Goal: Task Accomplishment & Management: Manage account settings

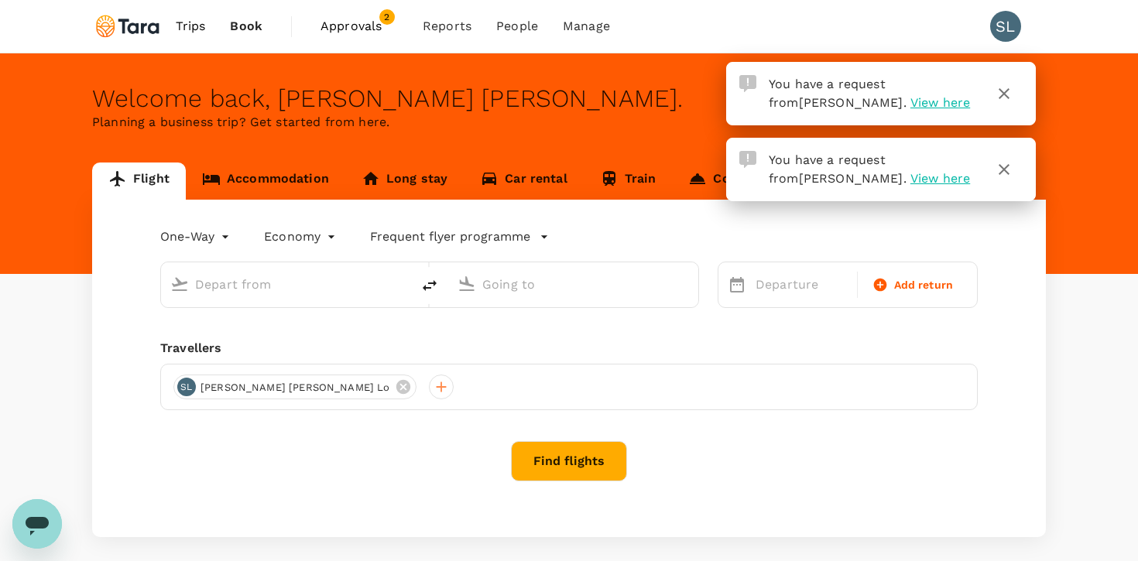
type input "roundtrip"
type input "Singapore Changi (SIN)"
type input "[GEOGRAPHIC_DATA], [GEOGRAPHIC_DATA] (any)"
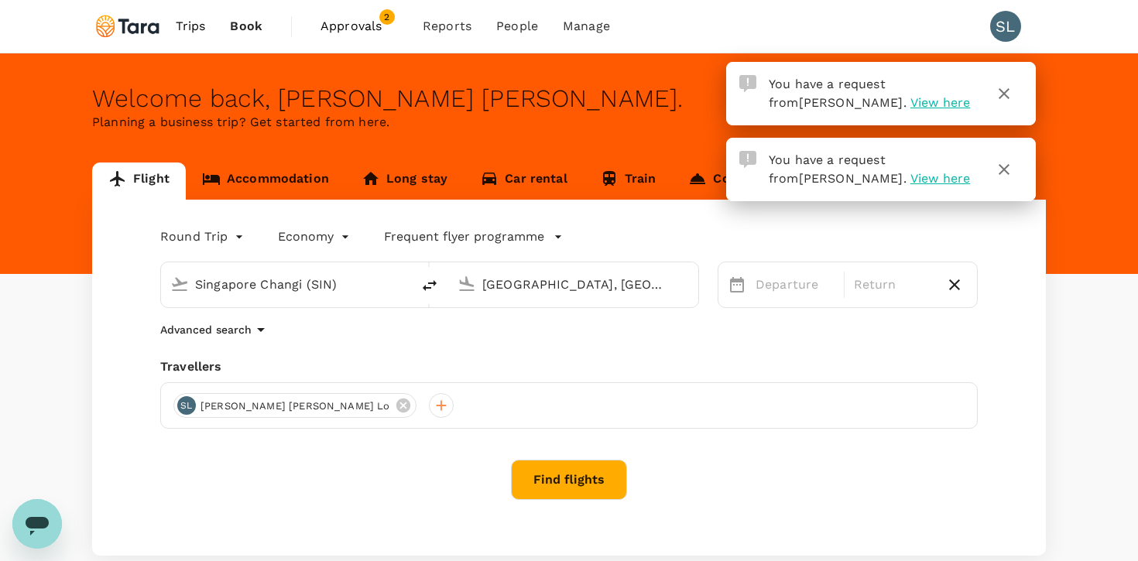
click at [910, 108] on span "View here" at bounding box center [940, 102] width 60 height 15
click at [375, 15] on span "Approvals 2" at bounding box center [358, 26] width 77 height 25
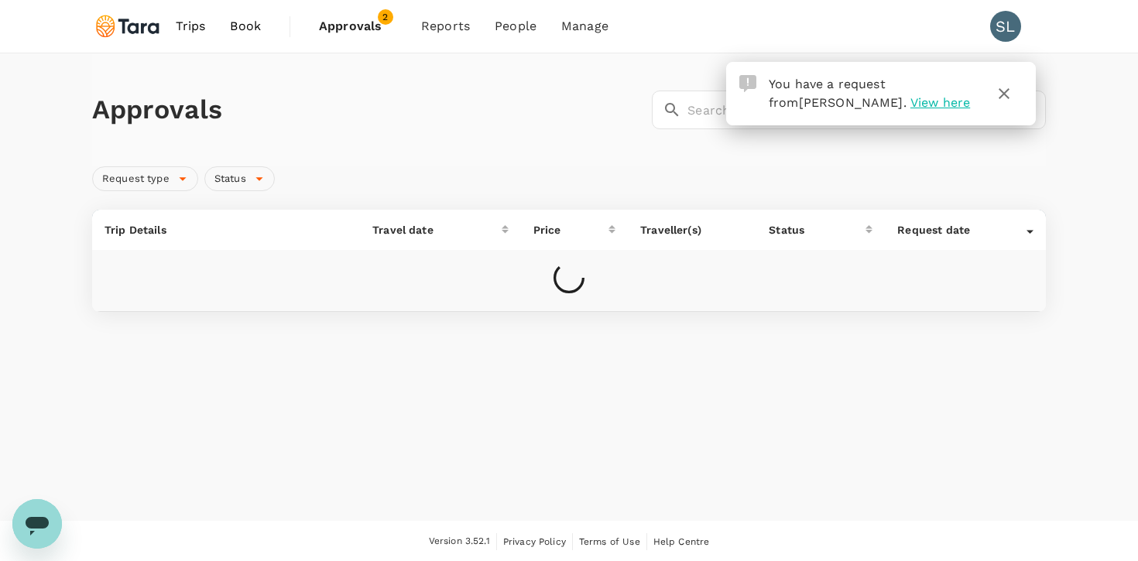
click at [1012, 96] on icon "button" at bounding box center [1004, 93] width 19 height 19
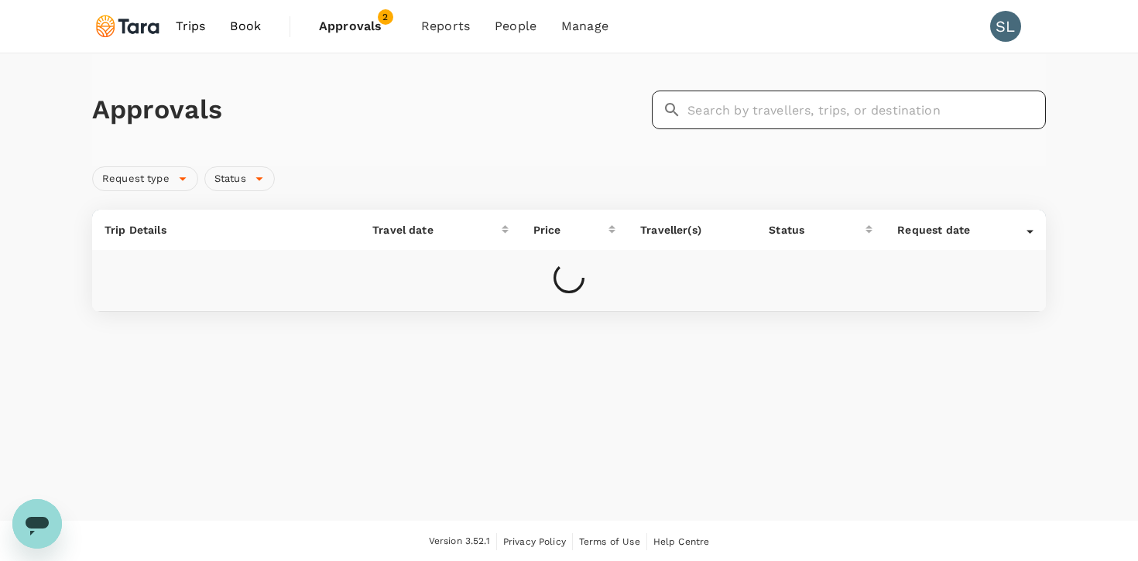
scroll to position [1, 0]
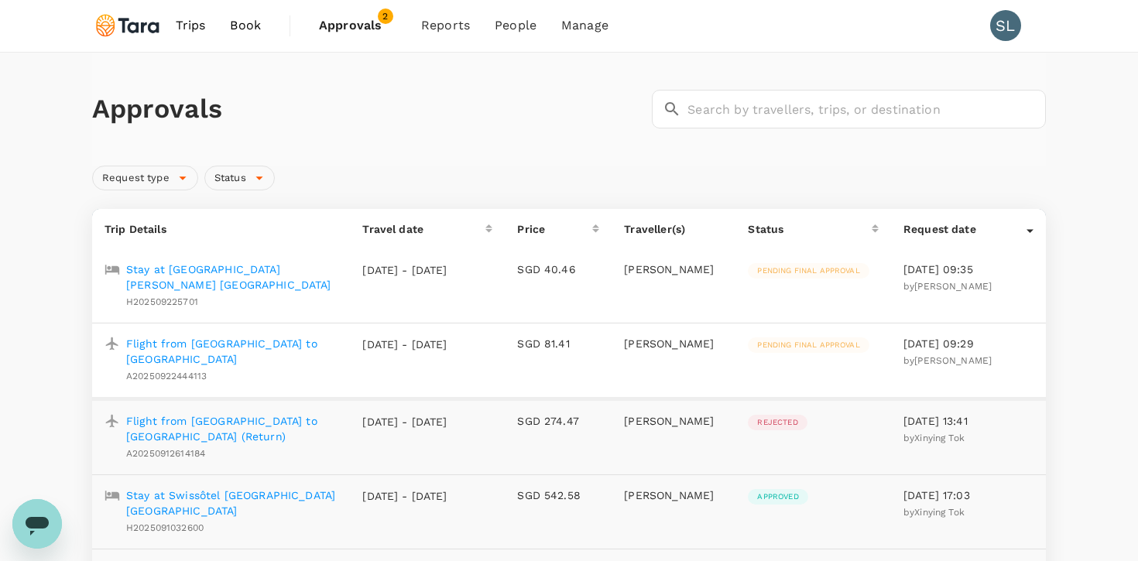
click at [255, 341] on p "Flight from [GEOGRAPHIC_DATA] to [GEOGRAPHIC_DATA]" at bounding box center [231, 351] width 211 height 31
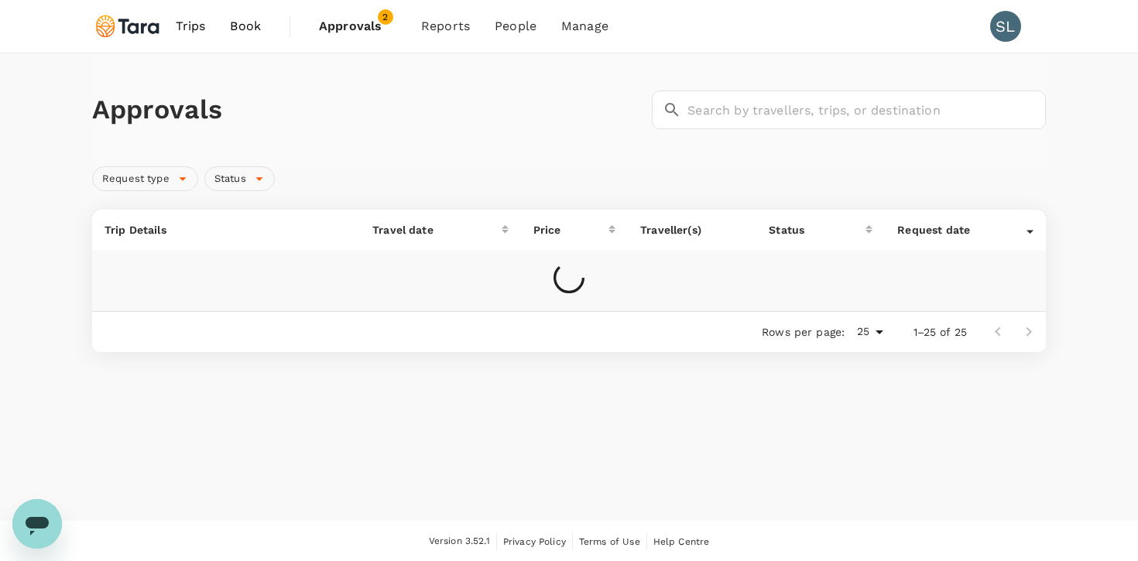
scroll to position [1, 0]
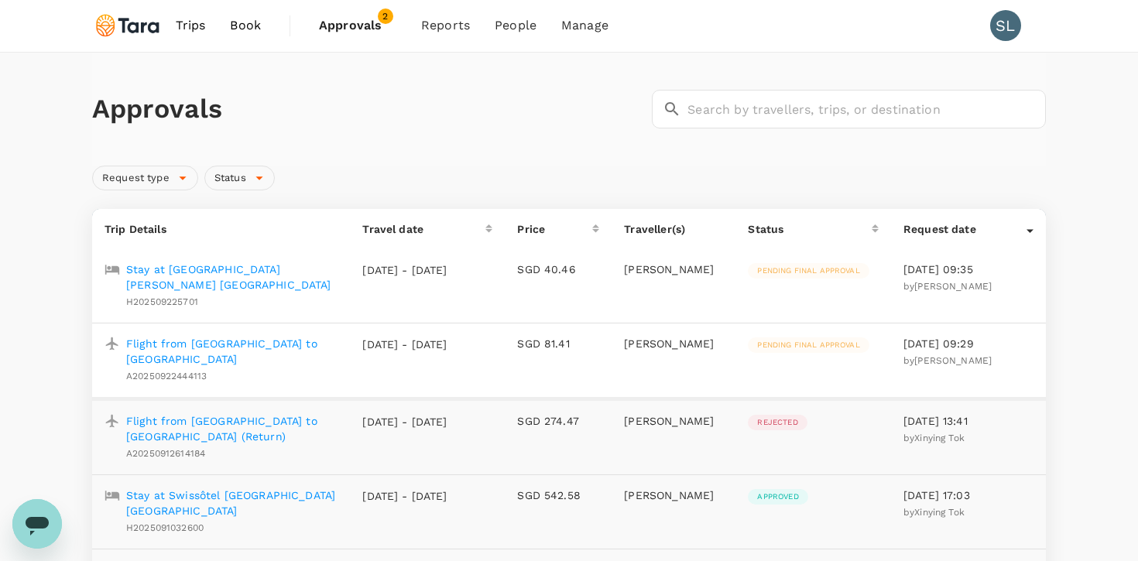
click at [200, 269] on p "Stay at [GEOGRAPHIC_DATA] [PERSON_NAME] [GEOGRAPHIC_DATA]" at bounding box center [231, 277] width 211 height 31
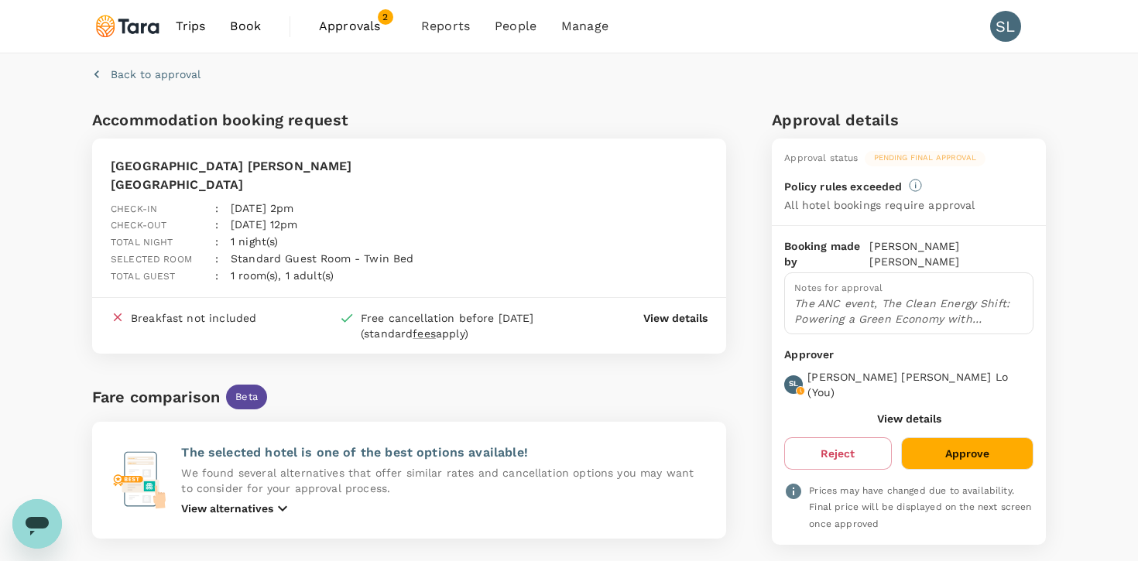
scroll to position [20, 0]
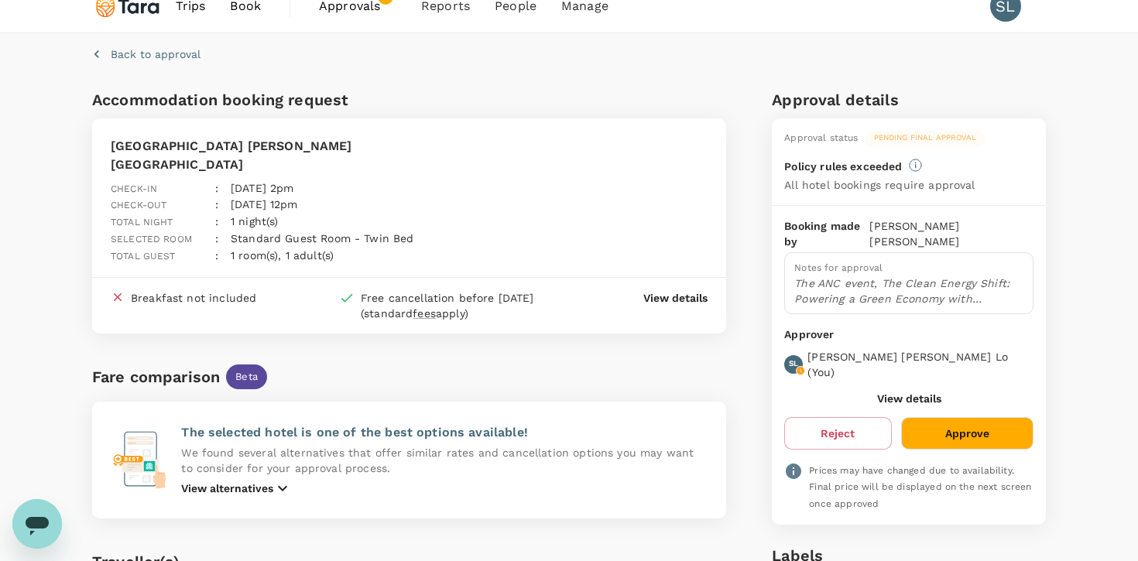
click at [988, 417] on button "Approve" at bounding box center [967, 433] width 132 height 33
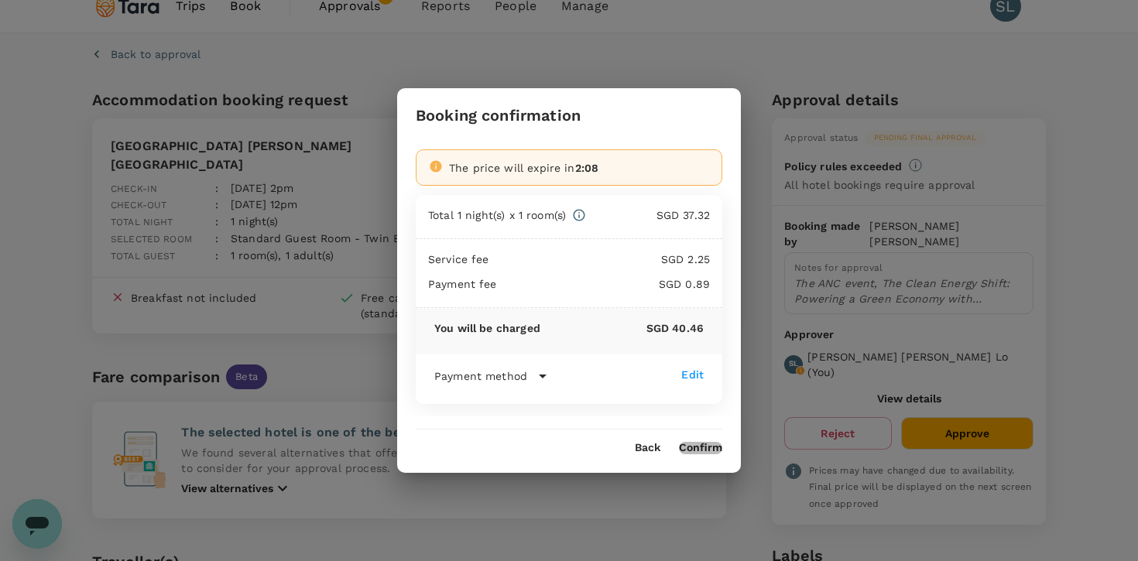
click at [696, 444] on button "Confirm" at bounding box center [700, 448] width 43 height 12
